Goal: Transaction & Acquisition: Purchase product/service

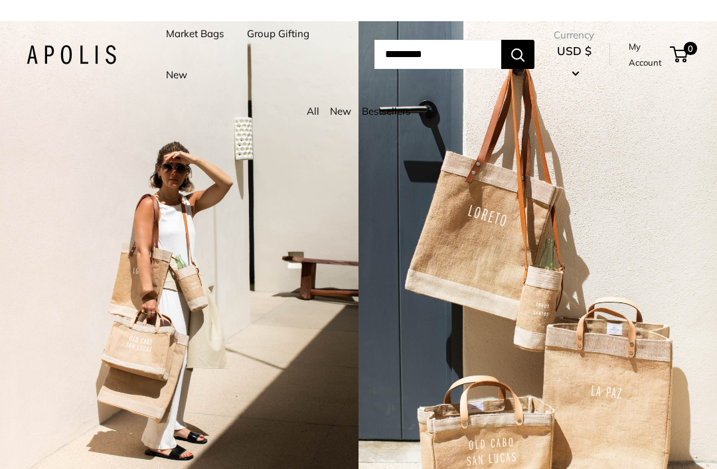
click at [192, 34] on link "Market Bags" at bounding box center [195, 34] width 58 height 19
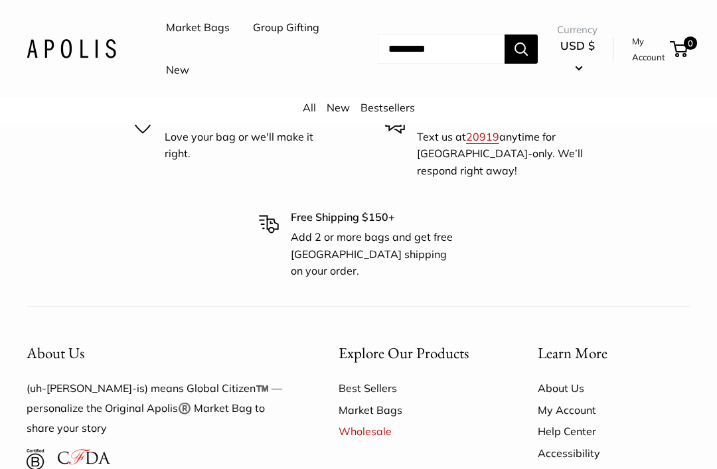
scroll to position [2790, 0]
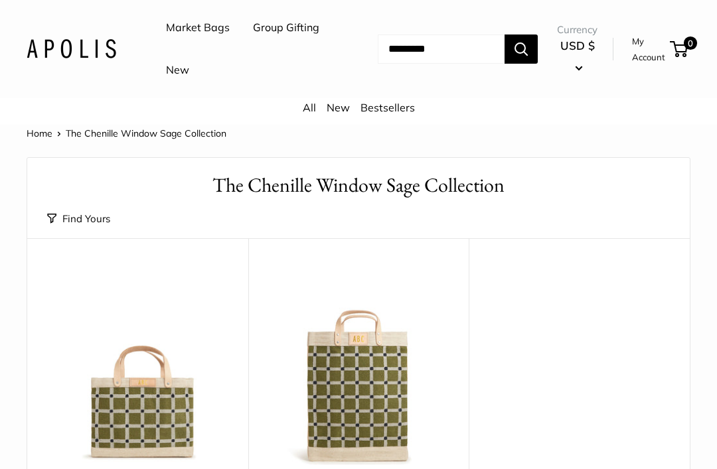
click at [312, 111] on link "All" at bounding box center [309, 107] width 13 height 13
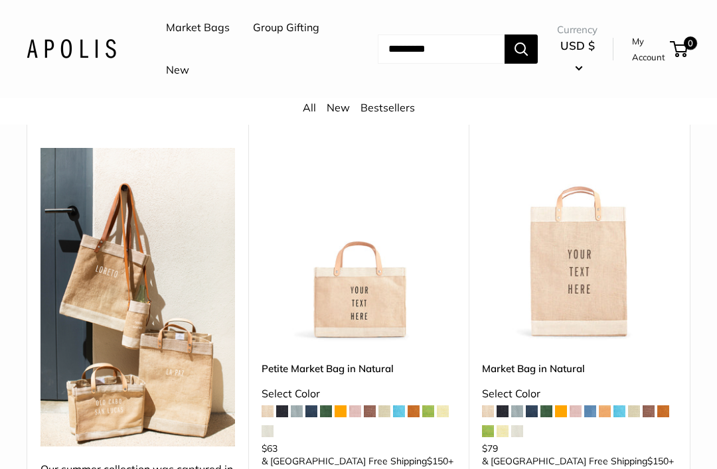
click at [432, 284] on img at bounding box center [359, 245] width 195 height 195
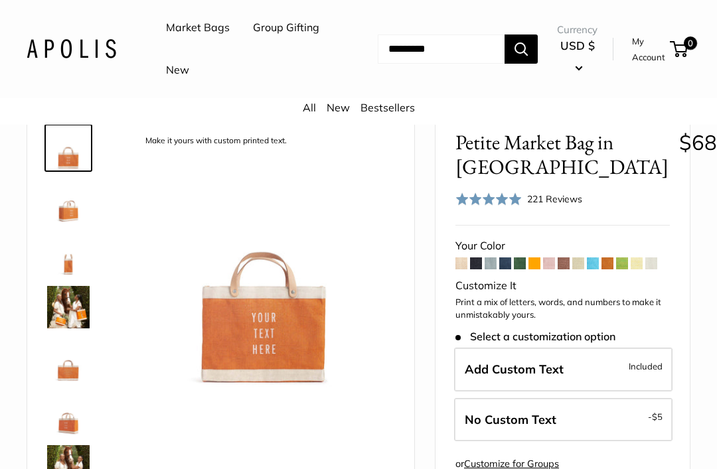
scroll to position [53, 0]
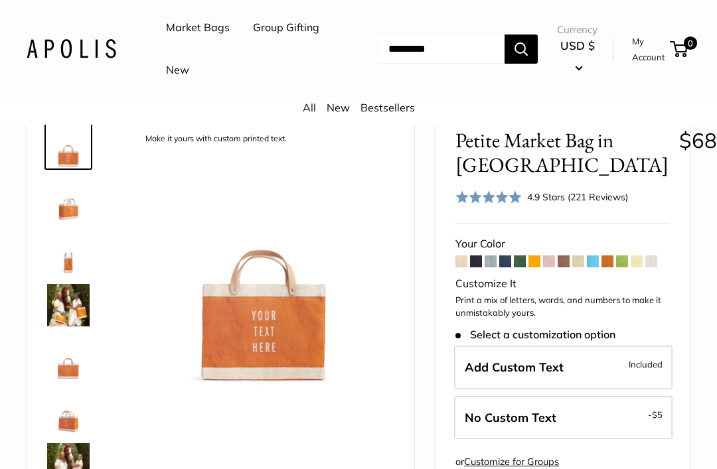
click at [627, 264] on span at bounding box center [622, 262] width 12 height 12
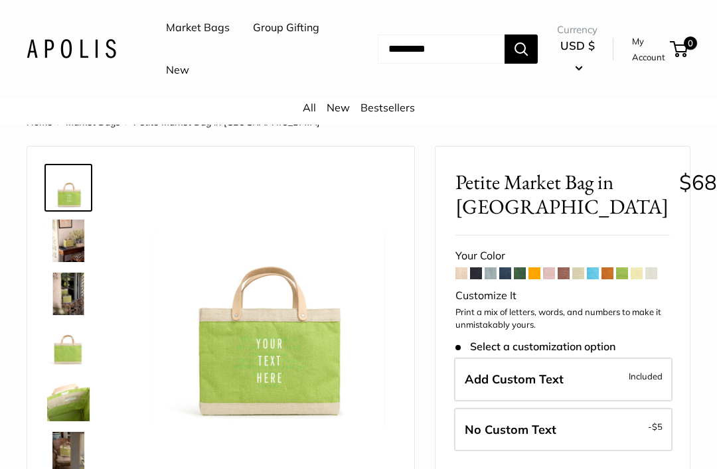
click at [635, 273] on span at bounding box center [637, 274] width 12 height 12
